Goal: Check status: Check status

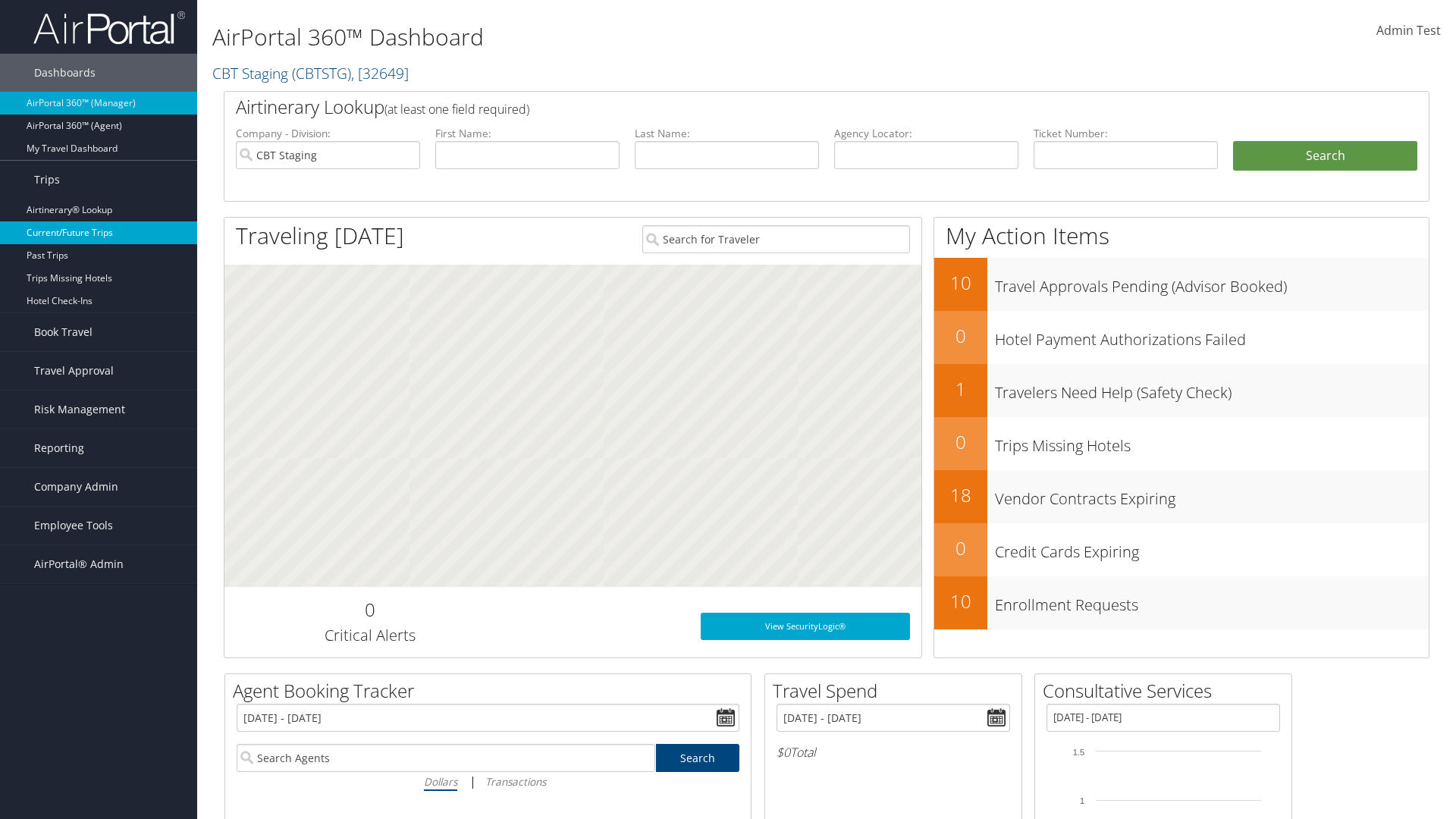
click at [99, 233] on link "Current/Future Trips" at bounding box center [99, 233] width 197 height 23
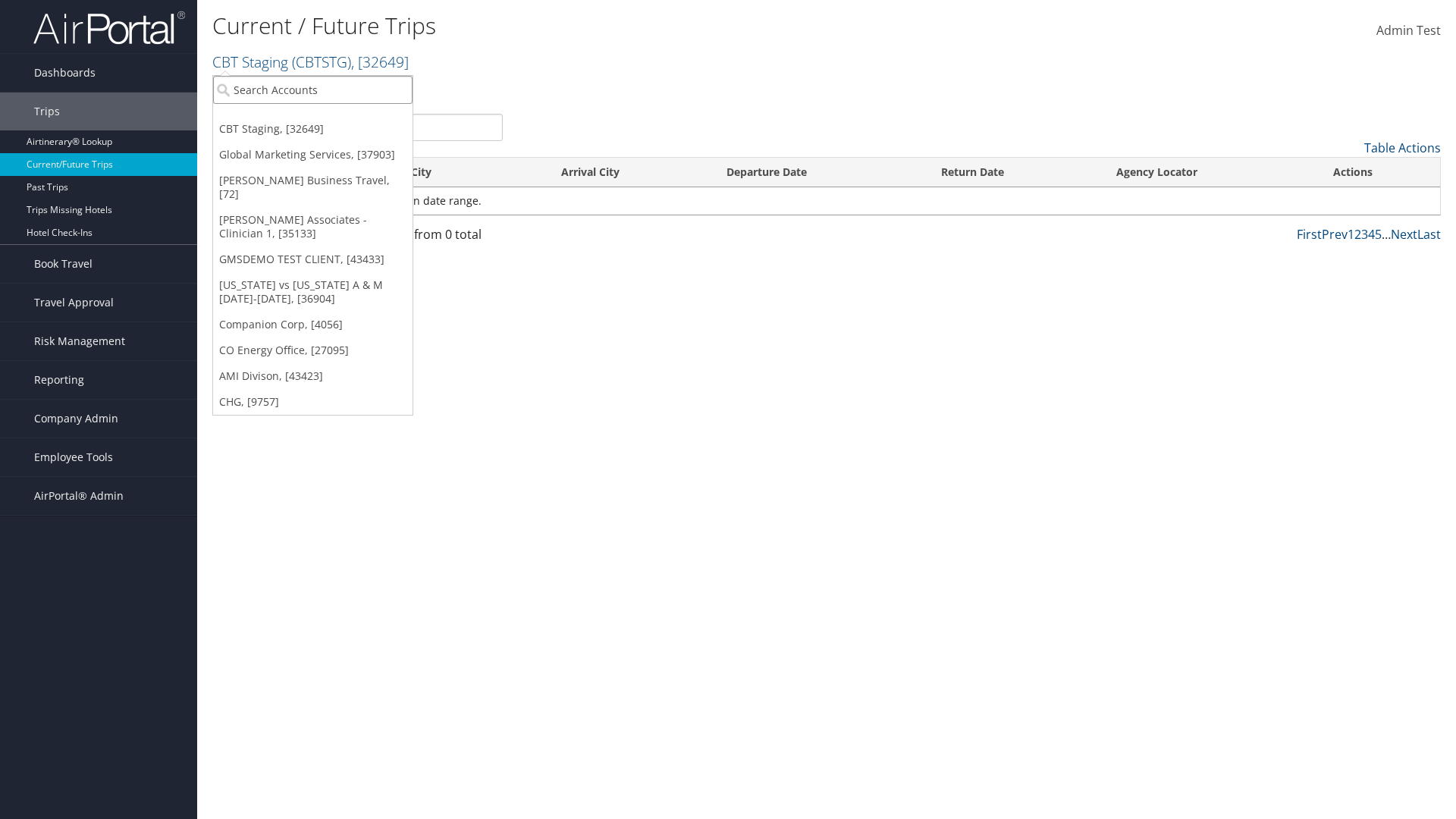
click at [313, 90] on input "search" at bounding box center [313, 90] width 199 height 28
type input "[PERSON_NAME] Business Travel"
click at [334, 117] on div "Christopherson Business Travel (C10001), [72]" at bounding box center [333, 117] width 259 height 13
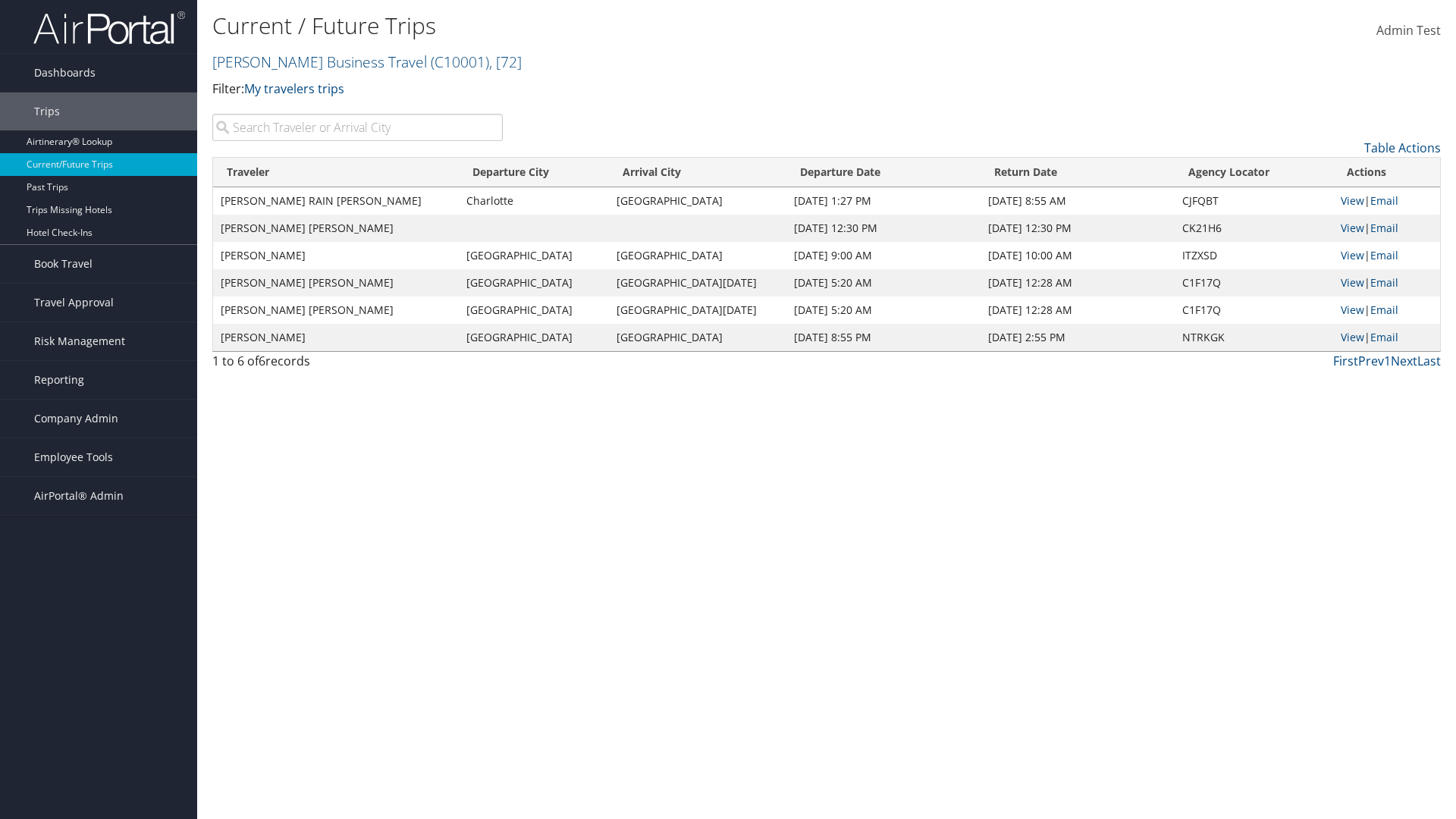
click at [357, 127] on input "search" at bounding box center [357, 127] width 290 height 28
type input "TATUM"
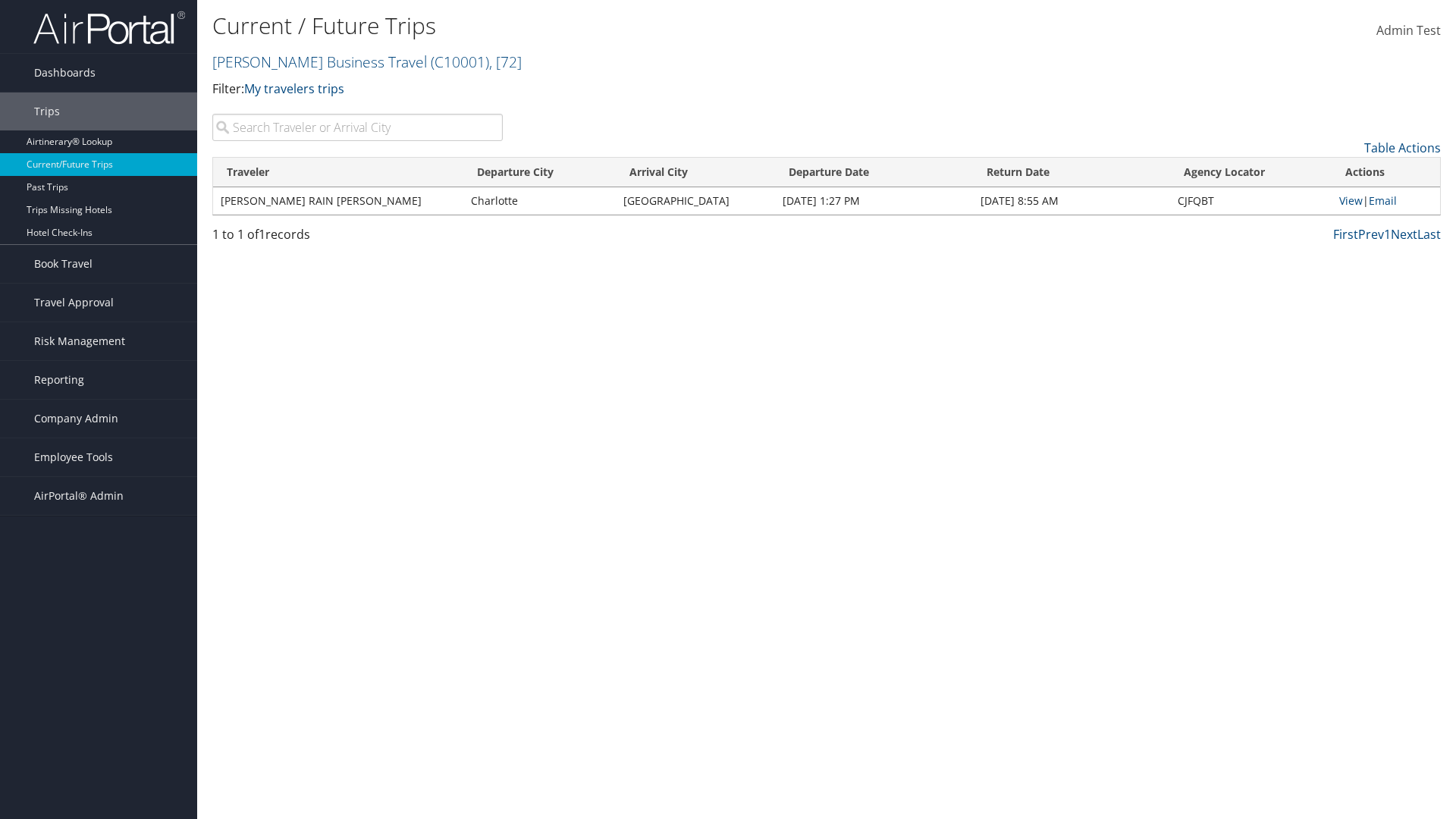
click at [357, 127] on input "search" at bounding box center [357, 127] width 290 height 28
type input "Seattle"
